Goal: Task Accomplishment & Management: Complete application form

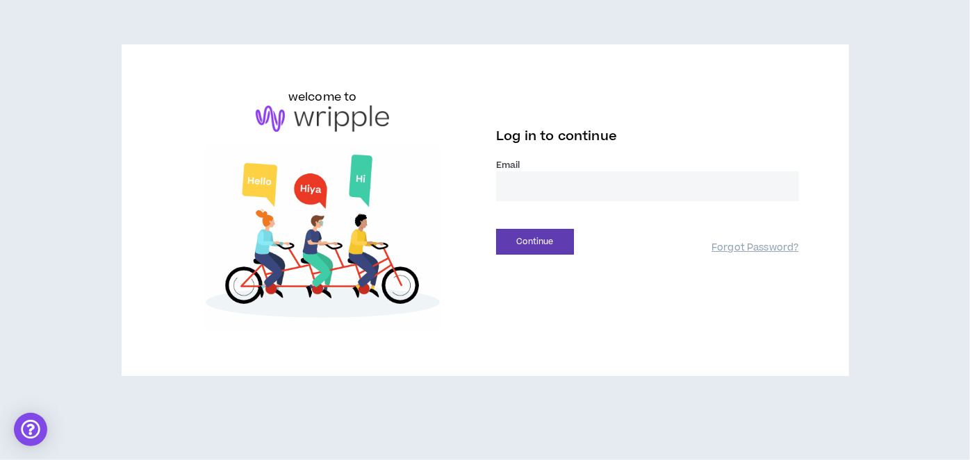
click at [529, 185] on input "email" at bounding box center [647, 187] width 303 height 30
type input "**********"
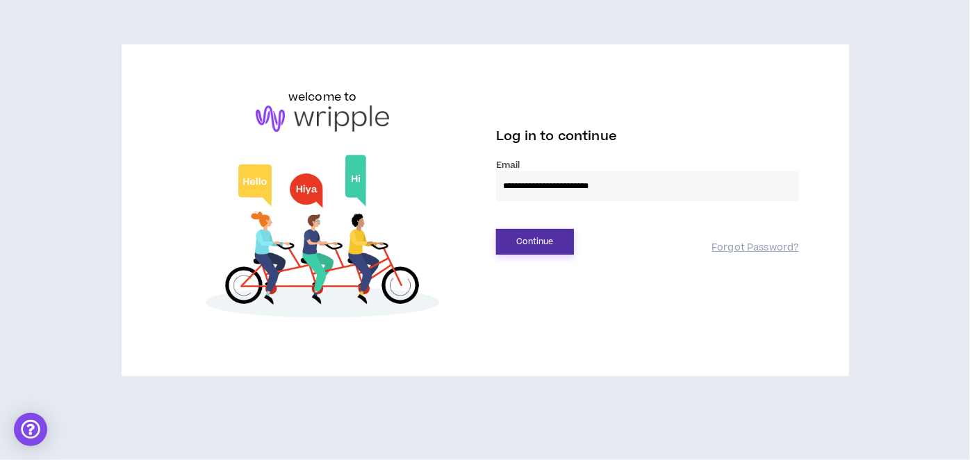
click at [533, 238] on button "Continue" at bounding box center [535, 242] width 78 height 26
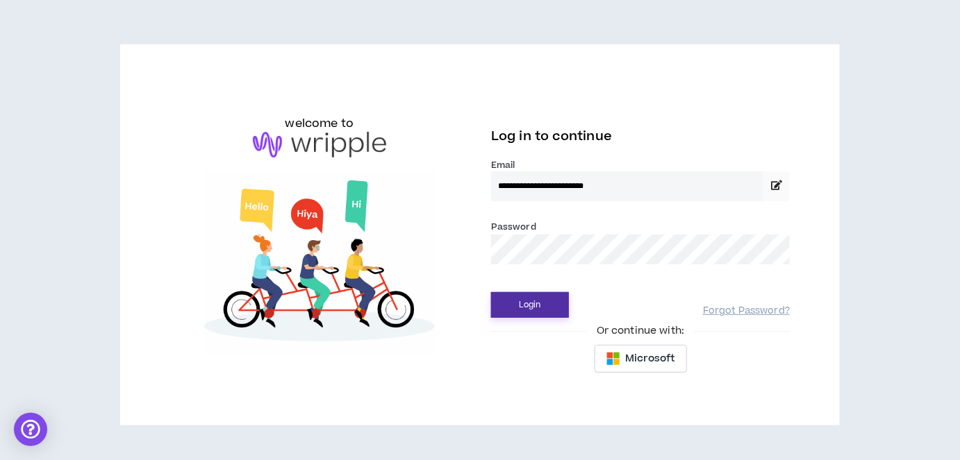
click at [523, 299] on button "Login" at bounding box center [530, 305] width 78 height 26
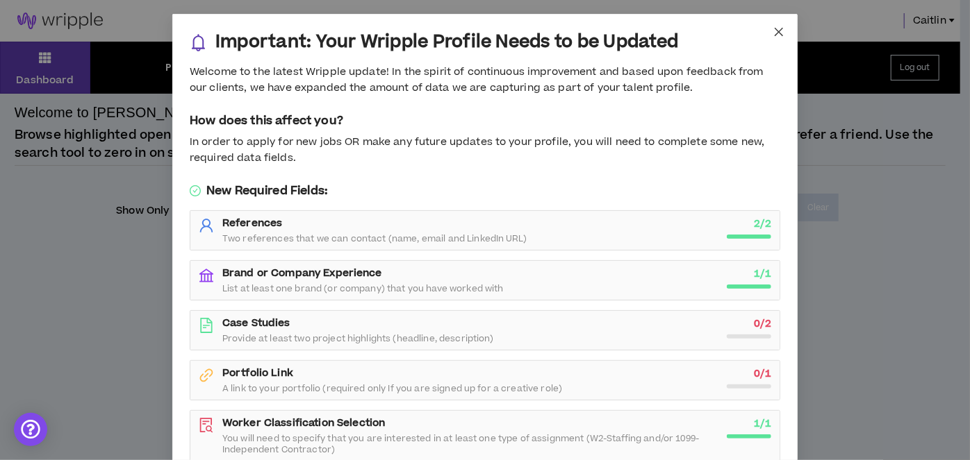
click at [774, 30] on icon "close" at bounding box center [778, 32] width 8 height 8
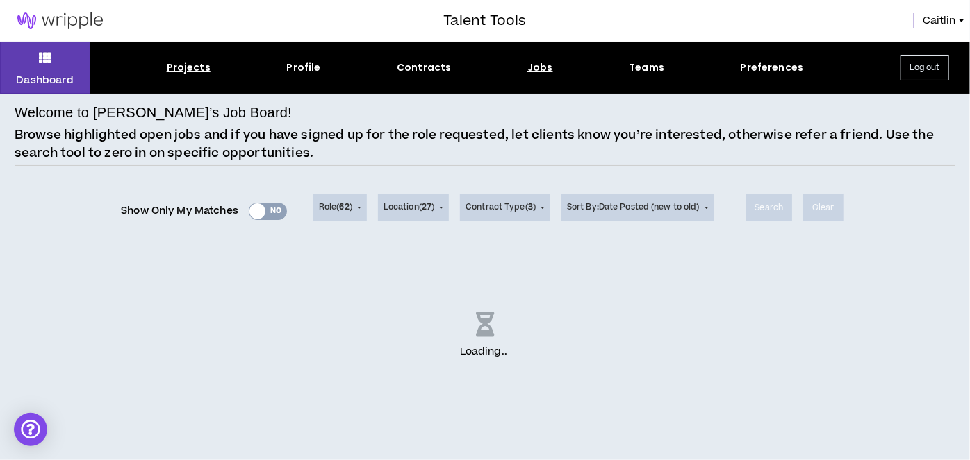
click at [185, 68] on div "Projects" at bounding box center [189, 67] width 44 height 15
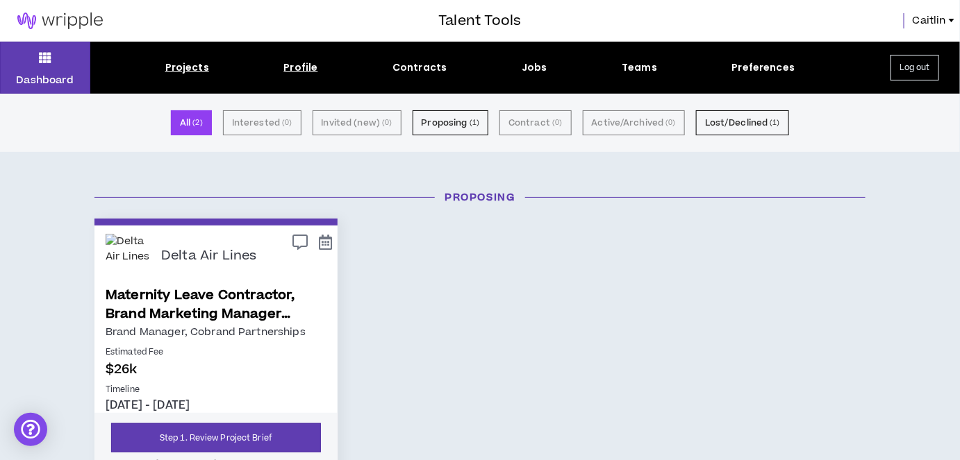
click at [315, 68] on div "Profile" at bounding box center [301, 67] width 34 height 15
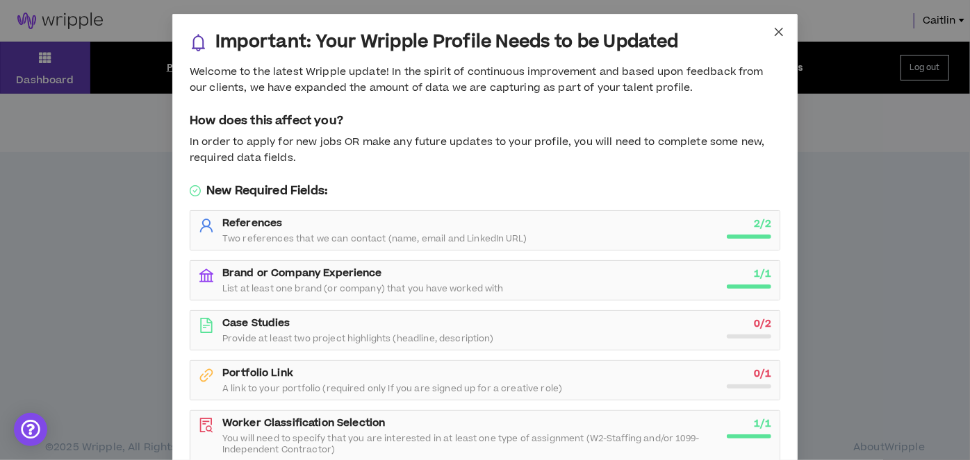
click at [767, 33] on span "Close" at bounding box center [779, 33] width 38 height 38
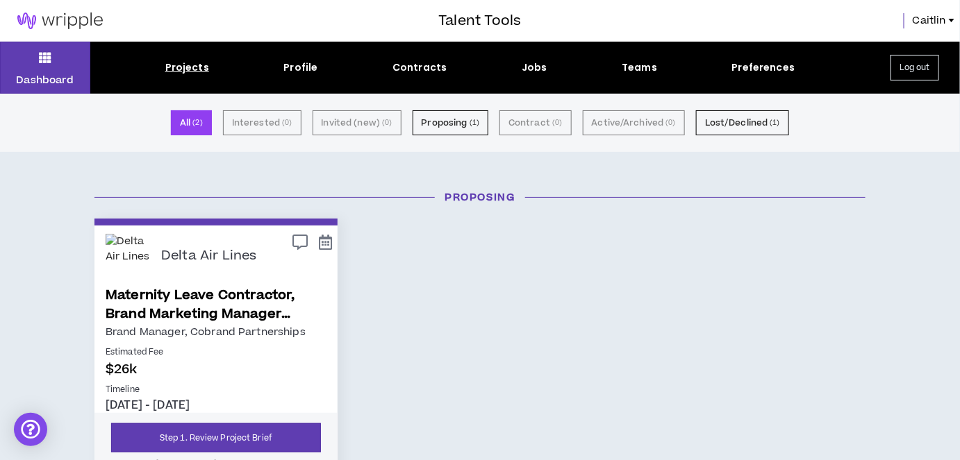
click at [149, 312] on link "Maternity Leave Contractor, Brand Marketing Manager (Cobrand Partnerships)" at bounding box center [216, 305] width 221 height 38
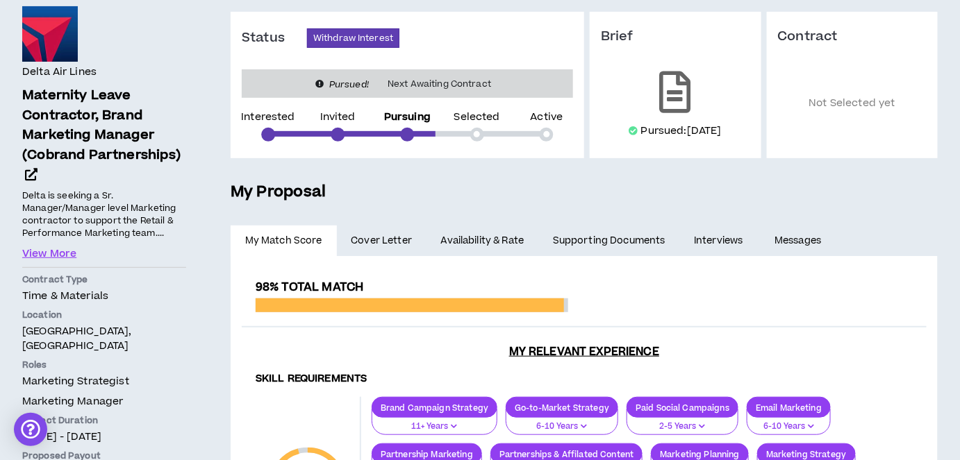
scroll to position [189, 0]
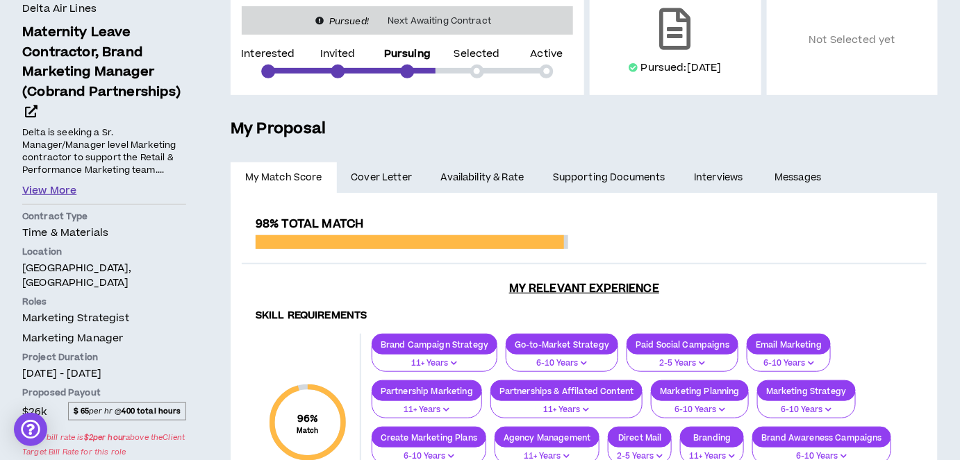
click at [49, 185] on button "View More" at bounding box center [49, 190] width 54 height 15
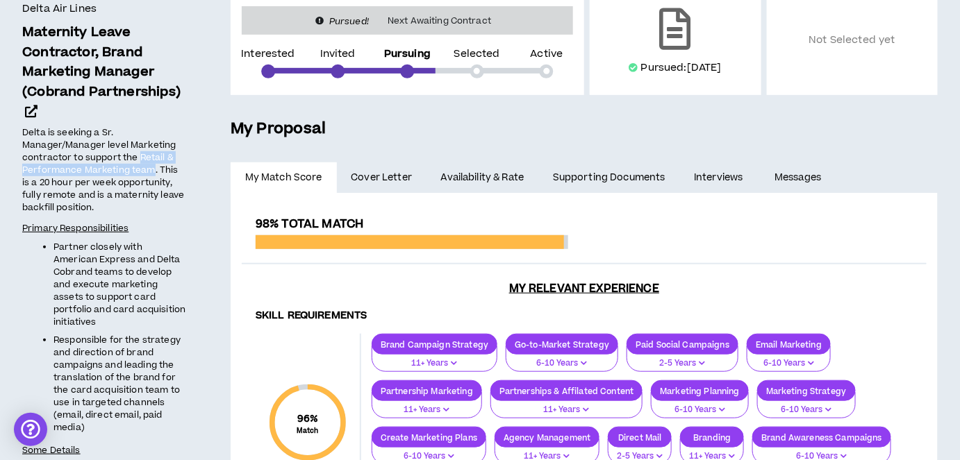
drag, startPoint x: 154, startPoint y: 171, endPoint x: 139, endPoint y: 161, distance: 18.1
click at [139, 161] on span "Delta is seeking a Sr. Manager/Manager level Marketing contractor to support th…" at bounding box center [103, 170] width 162 height 88
drag, startPoint x: 96, startPoint y: 194, endPoint x: 96, endPoint y: 204, distance: 9.7
click at [96, 204] on p "Delta is seeking a Sr. Manager/Manager level Marketing contractor to support th…" at bounding box center [104, 171] width 164 height 90
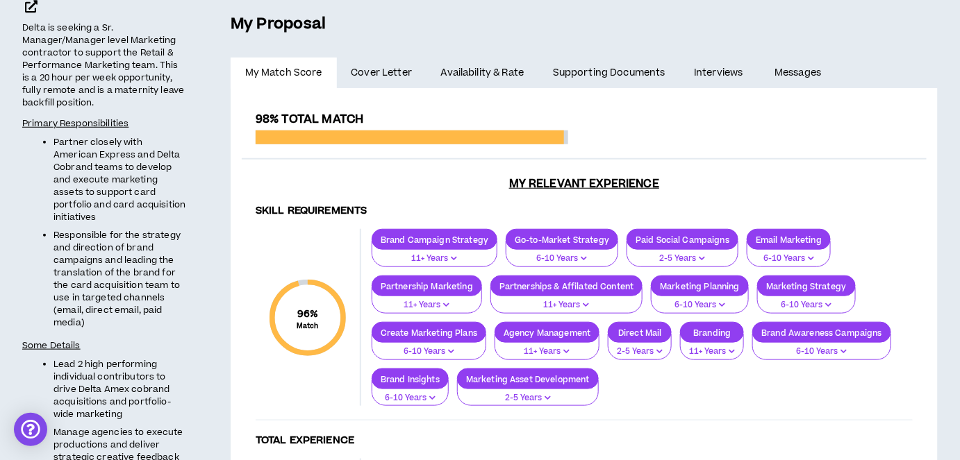
scroll to position [315, 0]
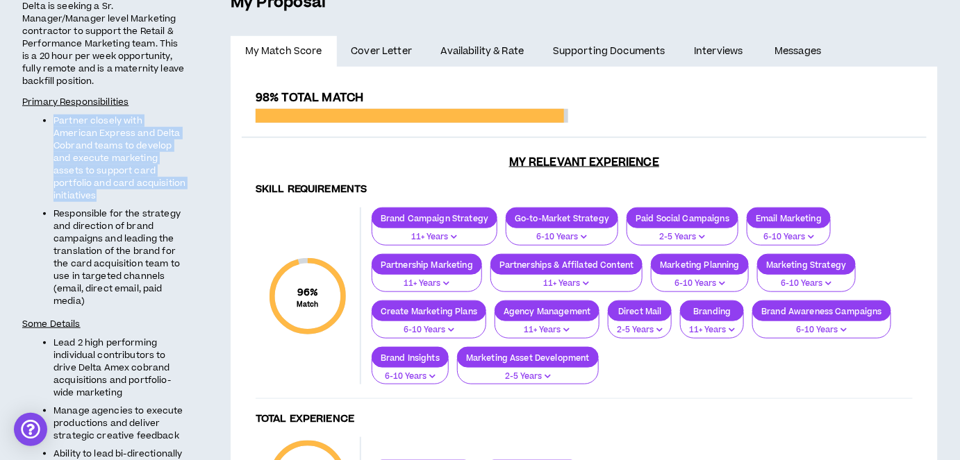
drag, startPoint x: 101, startPoint y: 193, endPoint x: 53, endPoint y: 121, distance: 86.7
click at [53, 121] on li "Partner closely with American Express and Delta Cobrand teams to develop and ex…" at bounding box center [119, 159] width 133 height 88
drag, startPoint x: 100, startPoint y: 297, endPoint x: 53, endPoint y: 213, distance: 95.4
click at [53, 213] on li "Responsible for the strategy and direction of brand campaigns and leading the t…" at bounding box center [119, 258] width 133 height 100
click at [84, 298] on span "Responsible for the strategy and direction of brand campaigns and leading the t…" at bounding box center [116, 258] width 127 height 100
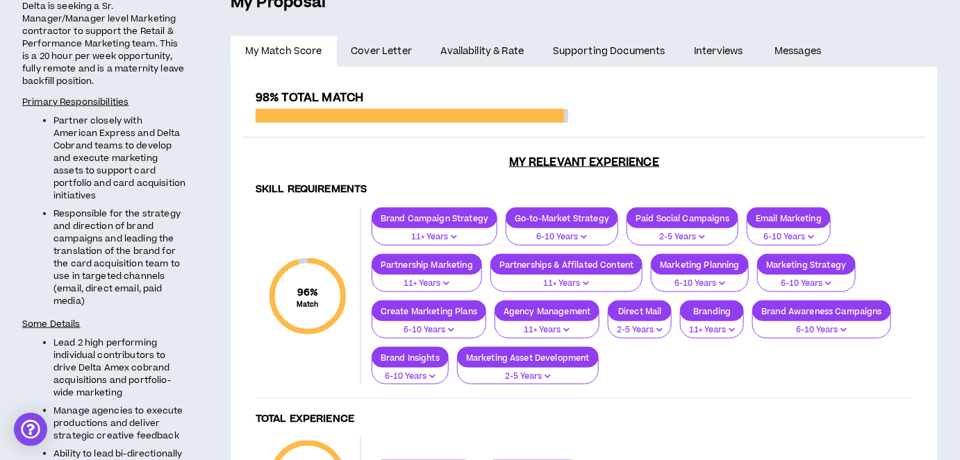
drag, startPoint x: 90, startPoint y: 302, endPoint x: 35, endPoint y: 119, distance: 190.9
click at [35, 119] on ul "Partner closely with American Express and Delta Cobrand teams to develop and ex…" at bounding box center [104, 211] width 164 height 193
click at [94, 204] on ul "Partner closely with American Express and Delta Cobrand teams to develop and ex…" at bounding box center [104, 211] width 164 height 193
drag, startPoint x: 90, startPoint y: 306, endPoint x: 50, endPoint y: 119, distance: 191.8
click at [50, 119] on ul "Partner closely with American Express and Delta Cobrand teams to develop and ex…" at bounding box center [104, 211] width 164 height 193
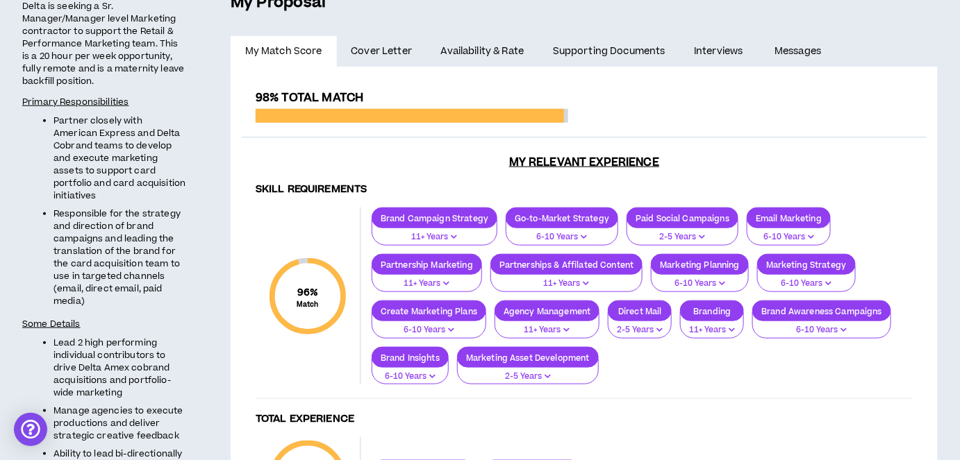
click at [117, 201] on li "Partner closely with American Express and Delta Cobrand teams to develop and ex…" at bounding box center [119, 159] width 133 height 88
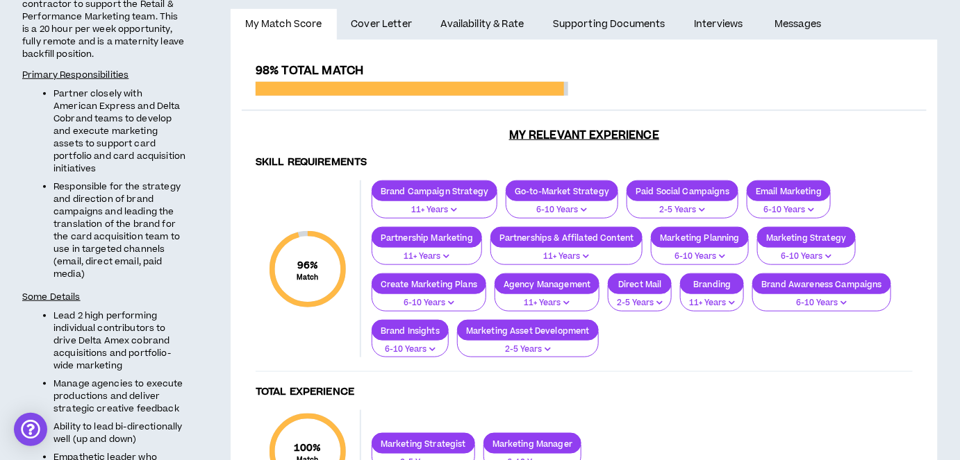
scroll to position [342, 0]
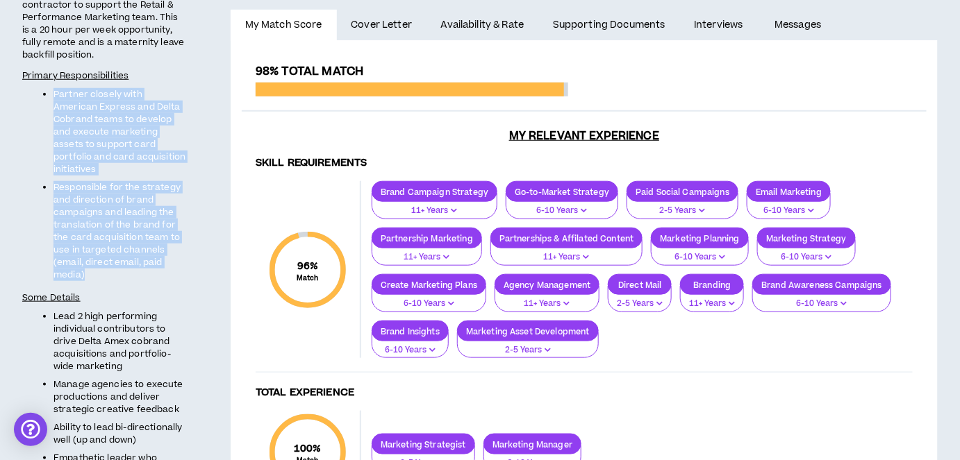
drag, startPoint x: 51, startPoint y: 241, endPoint x: 9, endPoint y: 87, distance: 159.9
click at [9, 87] on div "Delta Air Lines Maternity Leave Contractor, Brand Marketing Manager (Cobrand Pa…" at bounding box center [104, 377] width 208 height 1207
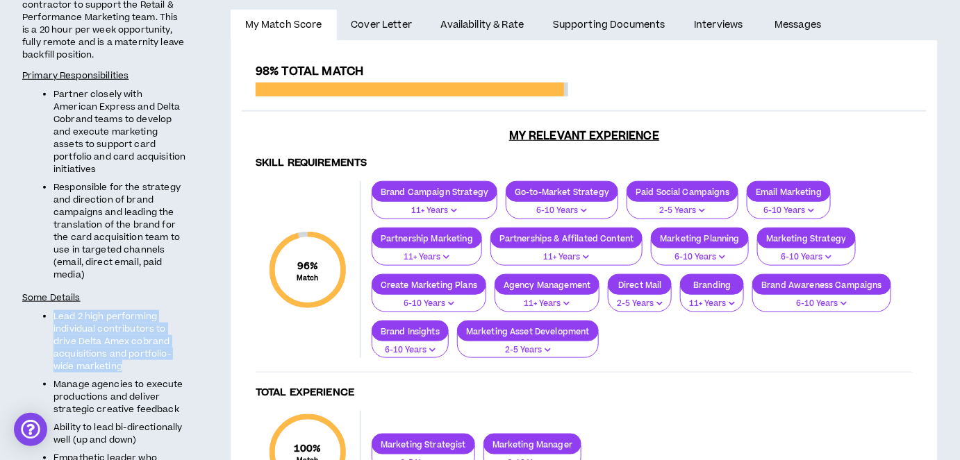
drag, startPoint x: 51, startPoint y: 319, endPoint x: 131, endPoint y: 369, distance: 94.8
click at [131, 369] on ul "Lead 2 high performing individual contributors to drive Delta Amex cobrand acqu…" at bounding box center [104, 412] width 164 height 204
click at [133, 366] on li "Lead 2 high performing individual contributors to drive Delta Amex cobrand acqu…" at bounding box center [119, 341] width 133 height 63
drag, startPoint x: 76, startPoint y: 339, endPoint x: 156, endPoint y: 365, distance: 83.5
click at [156, 365] on li "Lead 2 high performing individual contributors to drive Delta Amex cobrand acqu…" at bounding box center [119, 341] width 133 height 63
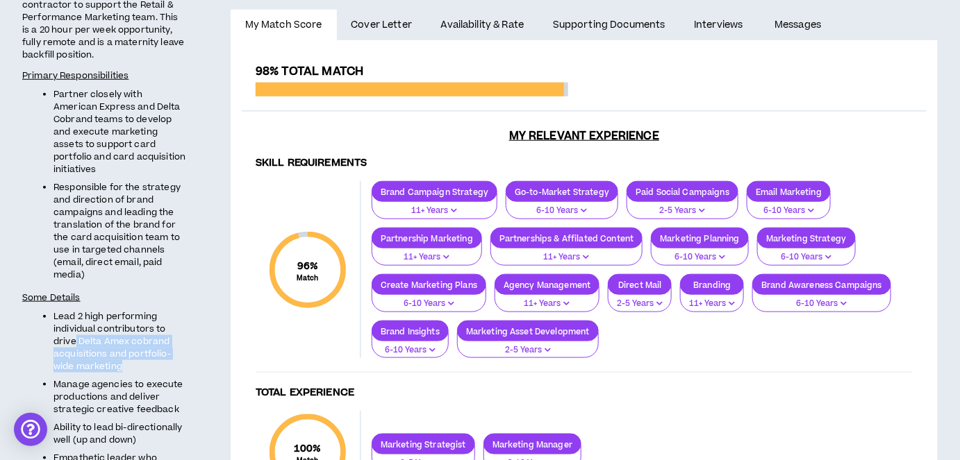
click at [156, 365] on li "Lead 2 high performing individual contributors to drive Delta Amex cobrand acqu…" at bounding box center [119, 341] width 133 height 63
drag, startPoint x: 117, startPoint y: 363, endPoint x: 78, endPoint y: 337, distance: 47.0
click at [78, 337] on span "Lead 2 high performing individual contributors to drive Delta Amex cobrand acqu…" at bounding box center [111, 341] width 117 height 63
click at [80, 353] on span "Lead 2 high performing individual contributors to drive Delta Amex cobrand acqu…" at bounding box center [111, 341] width 117 height 63
drag, startPoint x: 124, startPoint y: 361, endPoint x: 78, endPoint y: 340, distance: 49.7
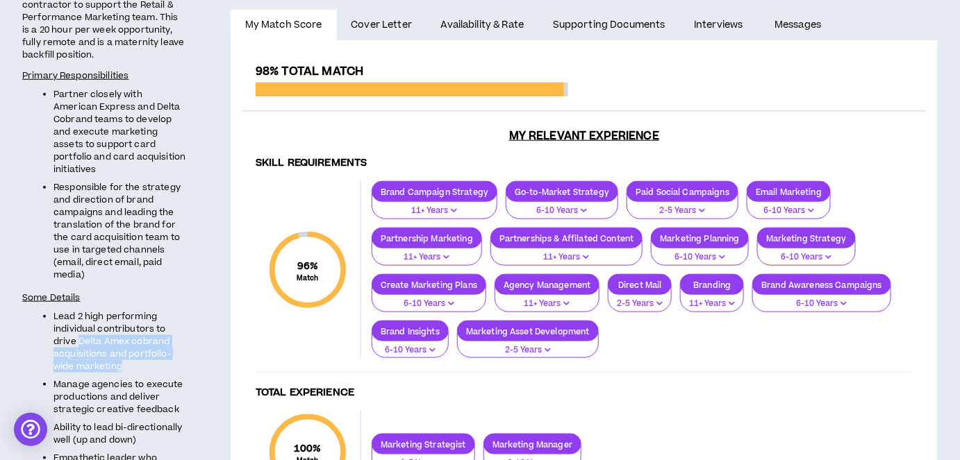
click at [78, 340] on li "Lead 2 high performing individual contributors to drive Delta Amex cobrand acqu…" at bounding box center [119, 341] width 133 height 63
click at [122, 230] on span "Responsible for the strategy and direction of brand campaigns and leading the t…" at bounding box center [116, 231] width 127 height 100
drag, startPoint x: 101, startPoint y: 276, endPoint x: 53, endPoint y: 188, distance: 101.0
click at [53, 187] on li "Responsible for the strategy and direction of brand campaigns and leading the t…" at bounding box center [119, 231] width 133 height 100
drag, startPoint x: 180, startPoint y: 408, endPoint x: 53, endPoint y: 383, distance: 129.4
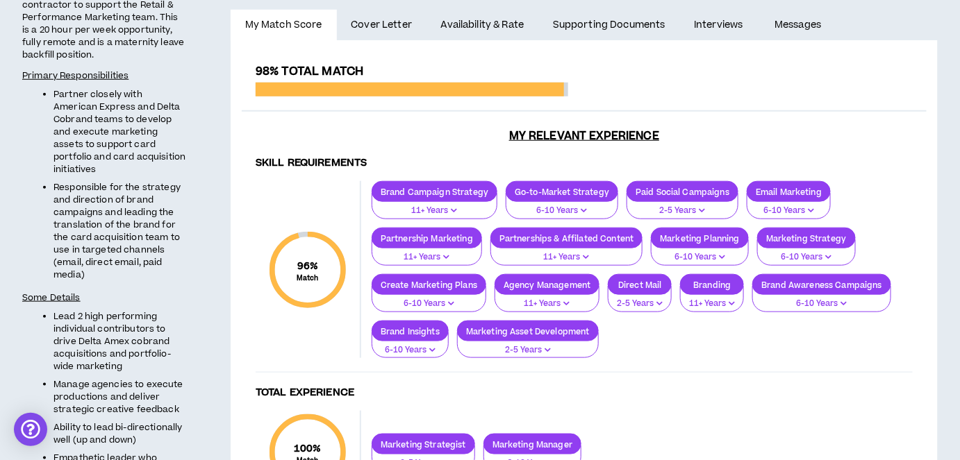
click at [53, 383] on li "Manage agencies to execute productions and deliver strategic creative feedback" at bounding box center [119, 397] width 133 height 38
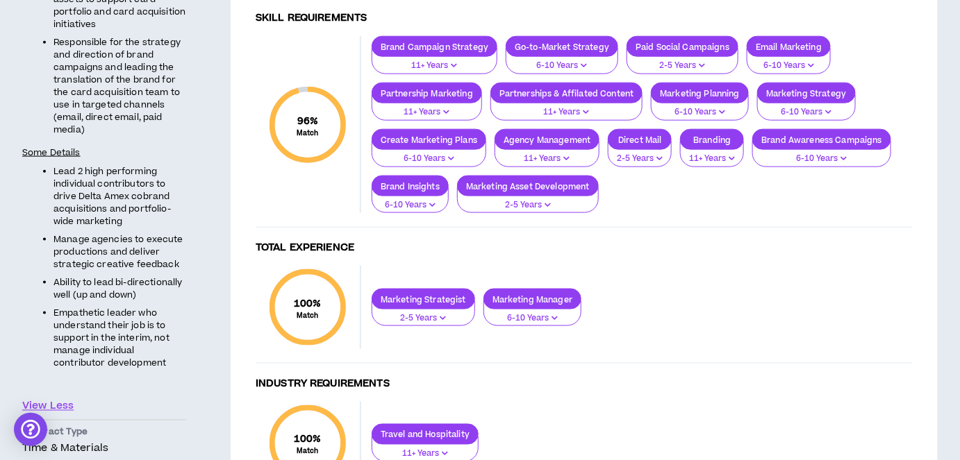
scroll to position [468, 0]
